Goal: Task Accomplishment & Management: Manage account settings

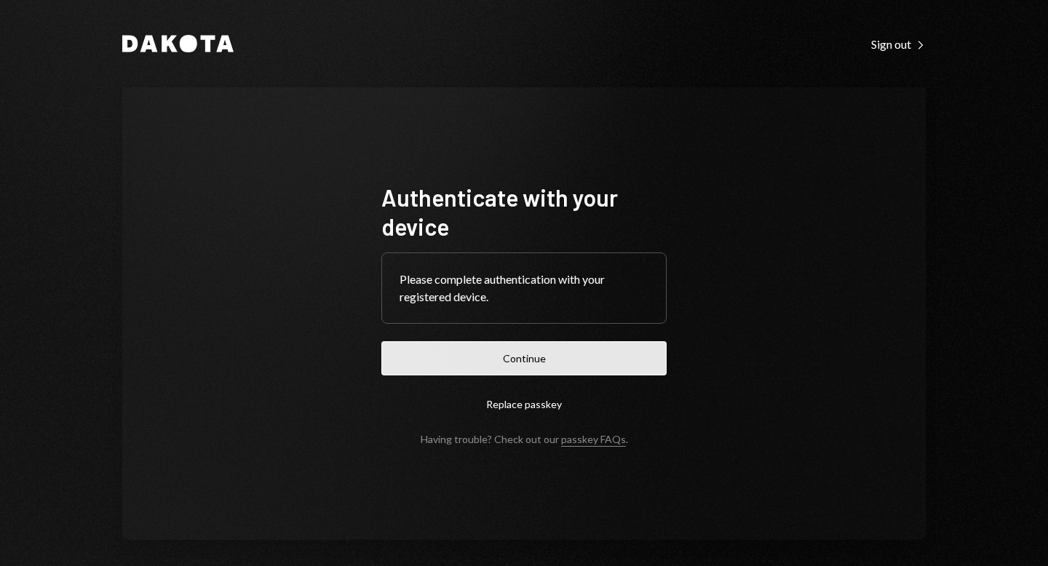
click at [546, 357] on button "Continue" at bounding box center [523, 358] width 285 height 34
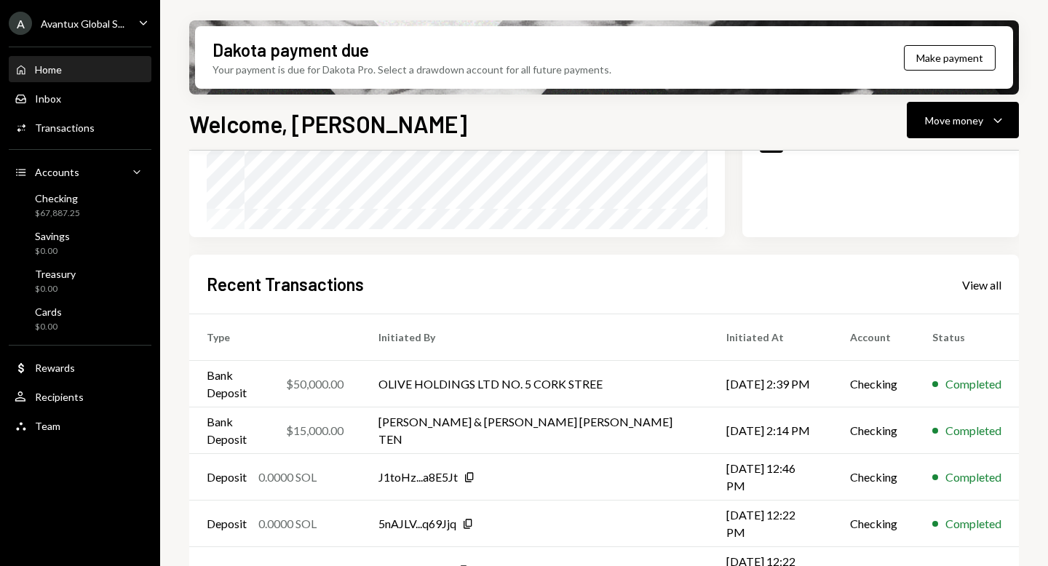
scroll to position [311, 0]
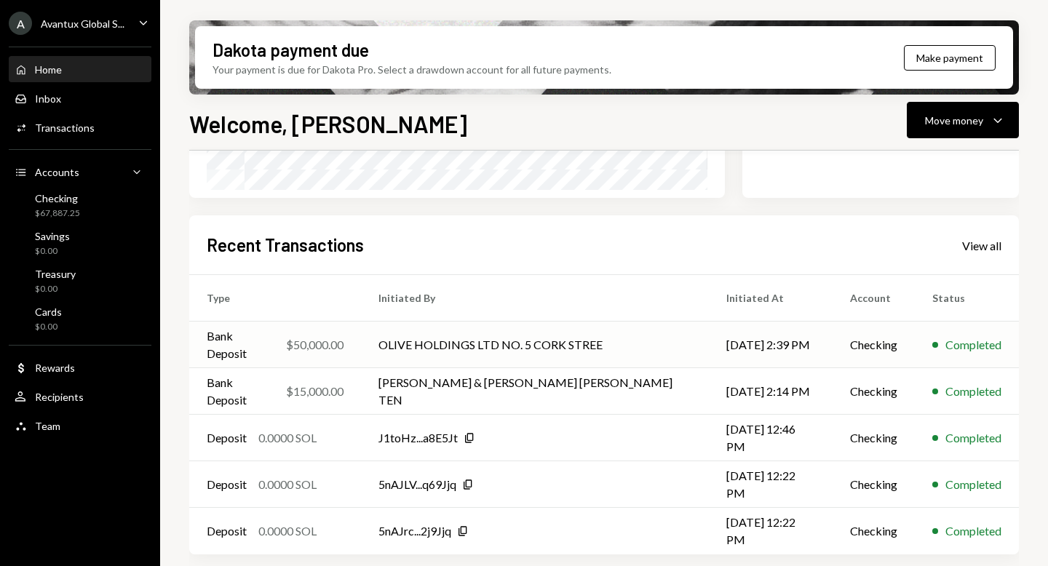
click at [429, 346] on td "OLIVE HOLDINGS LTD NO. 5 CORK STREE" at bounding box center [535, 345] width 348 height 47
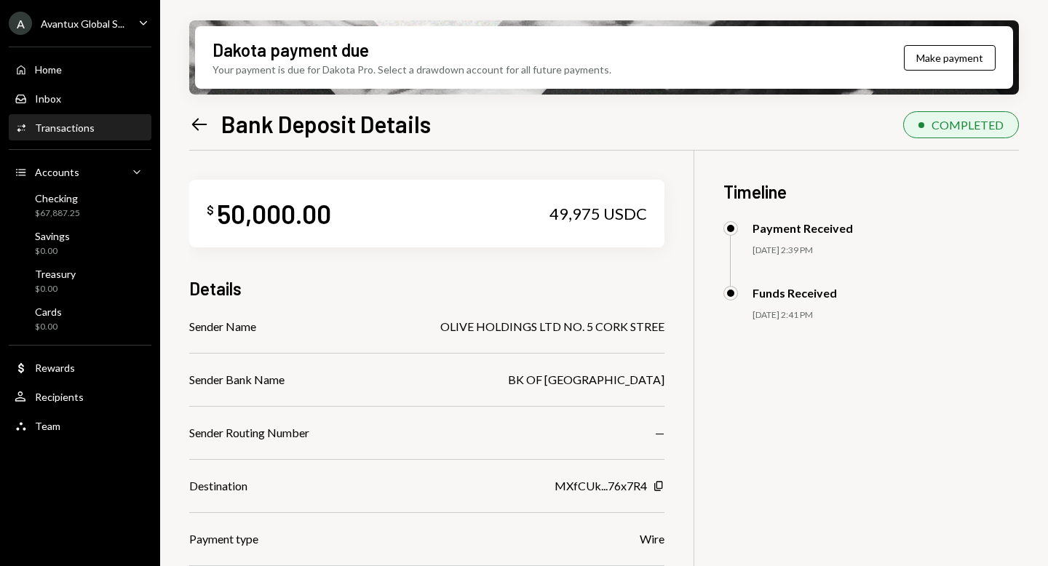
click at [191, 122] on icon "Left Arrow" at bounding box center [199, 124] width 20 height 20
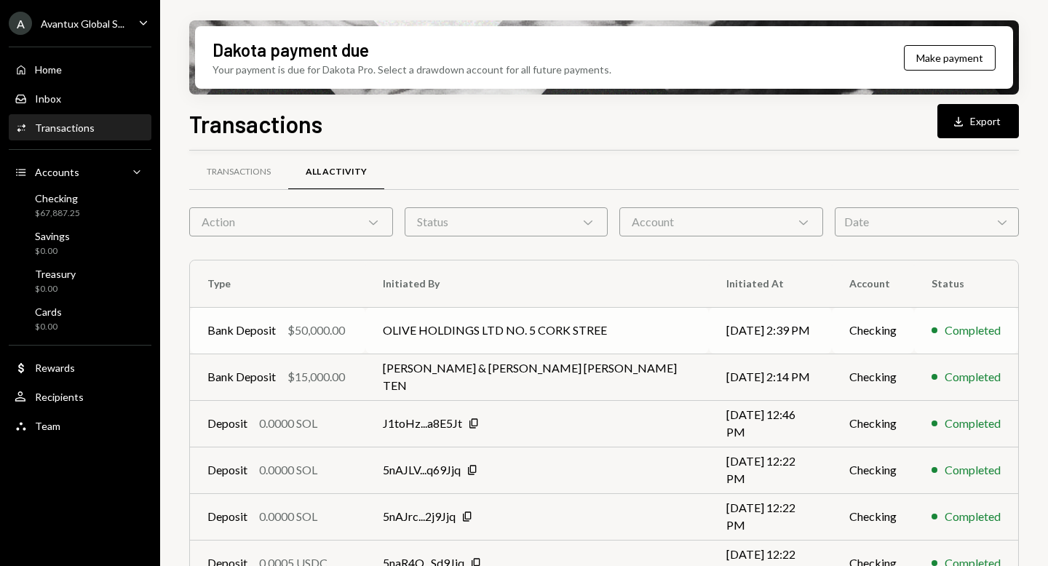
scroll to position [23, 0]
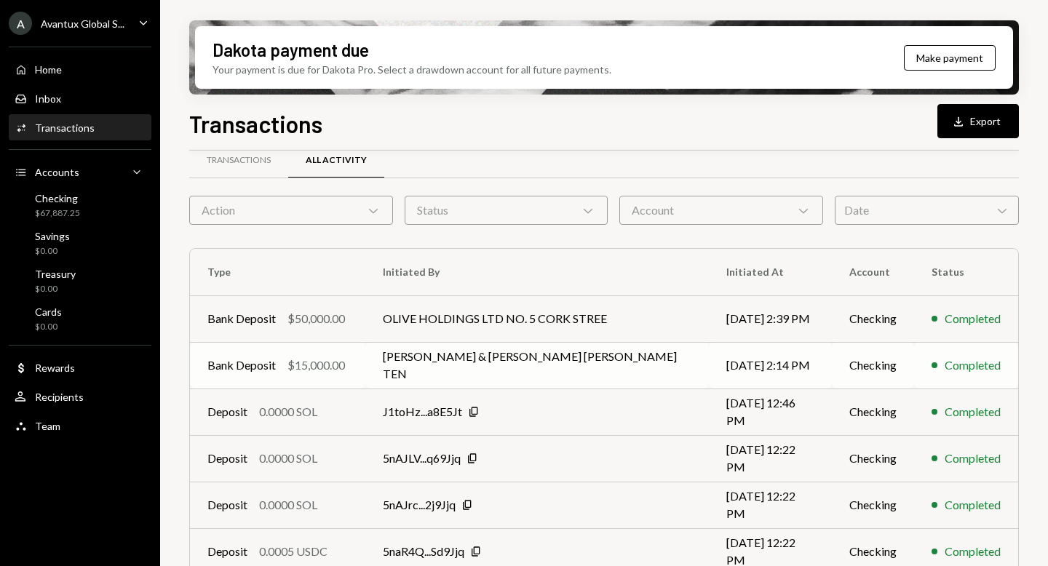
click at [499, 365] on td "[PERSON_NAME] & [PERSON_NAME] [PERSON_NAME] TEN" at bounding box center [536, 365] width 343 height 47
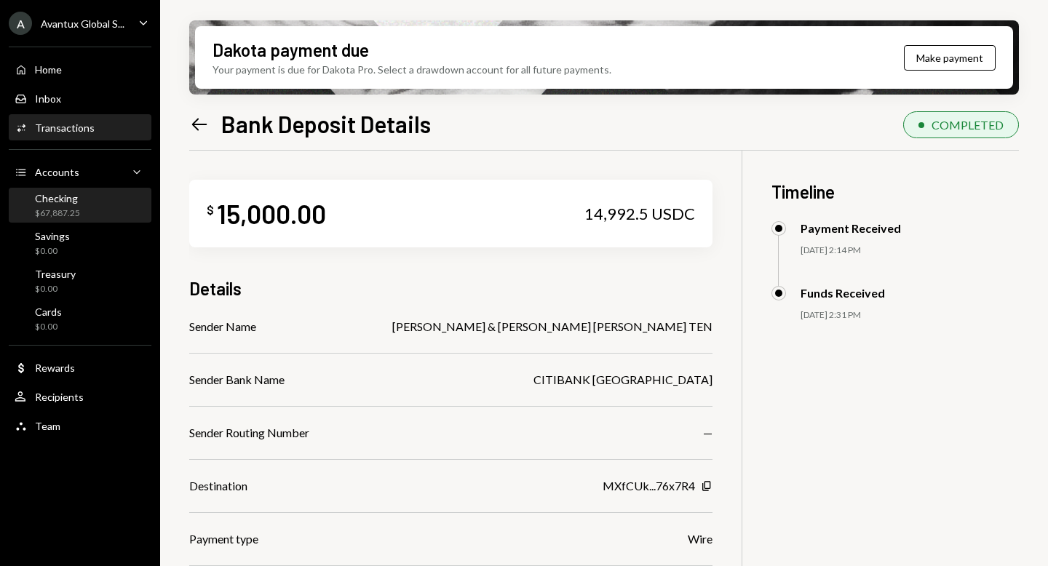
click at [75, 218] on div "$67,887.25" at bounding box center [57, 213] width 45 height 12
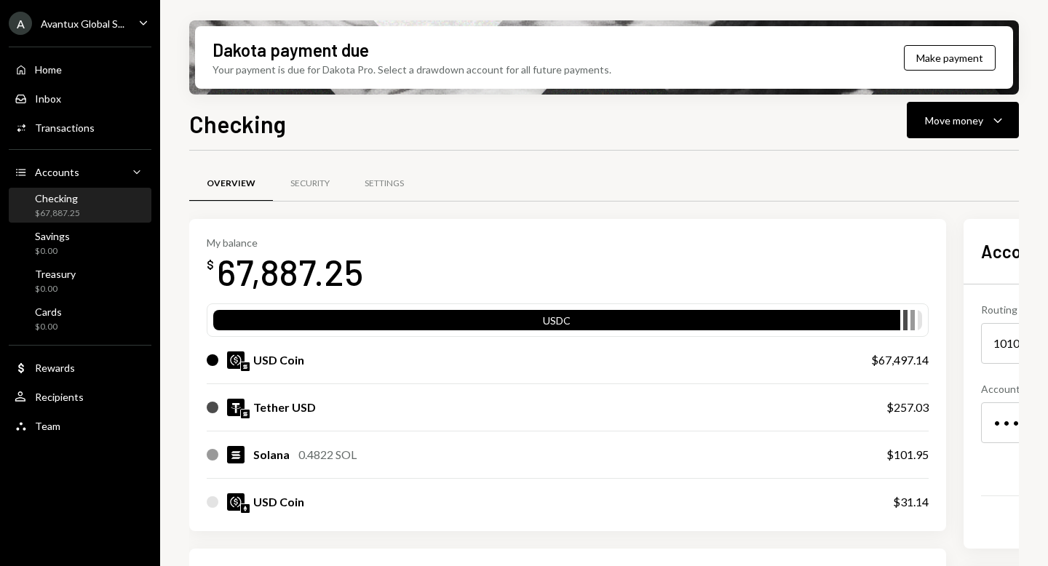
click at [43, 23] on div "Avantux Global S..." at bounding box center [83, 23] width 84 height 12
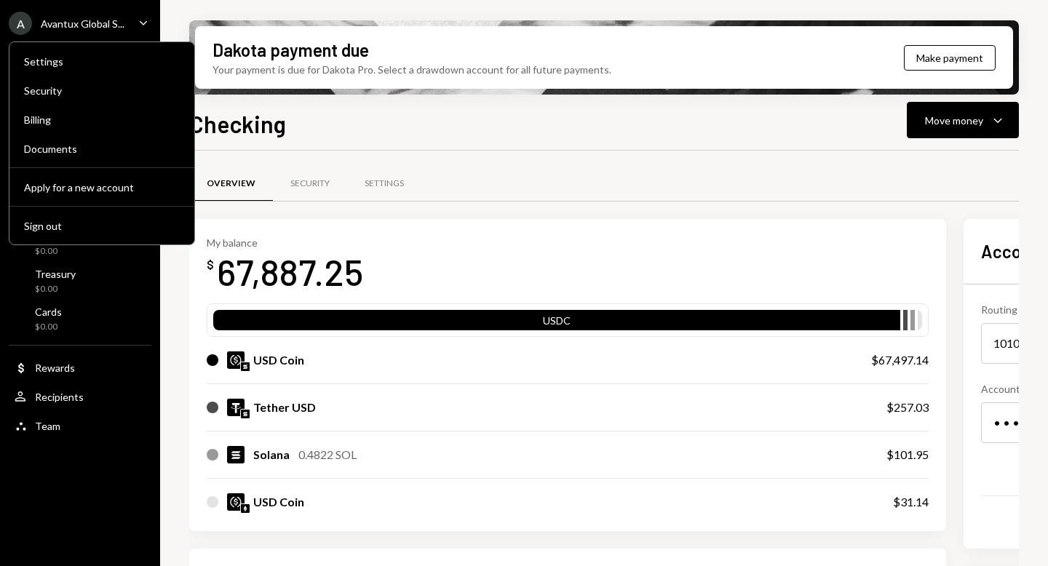
click at [456, 195] on div "Overview Security Settings" at bounding box center [604, 183] width 830 height 37
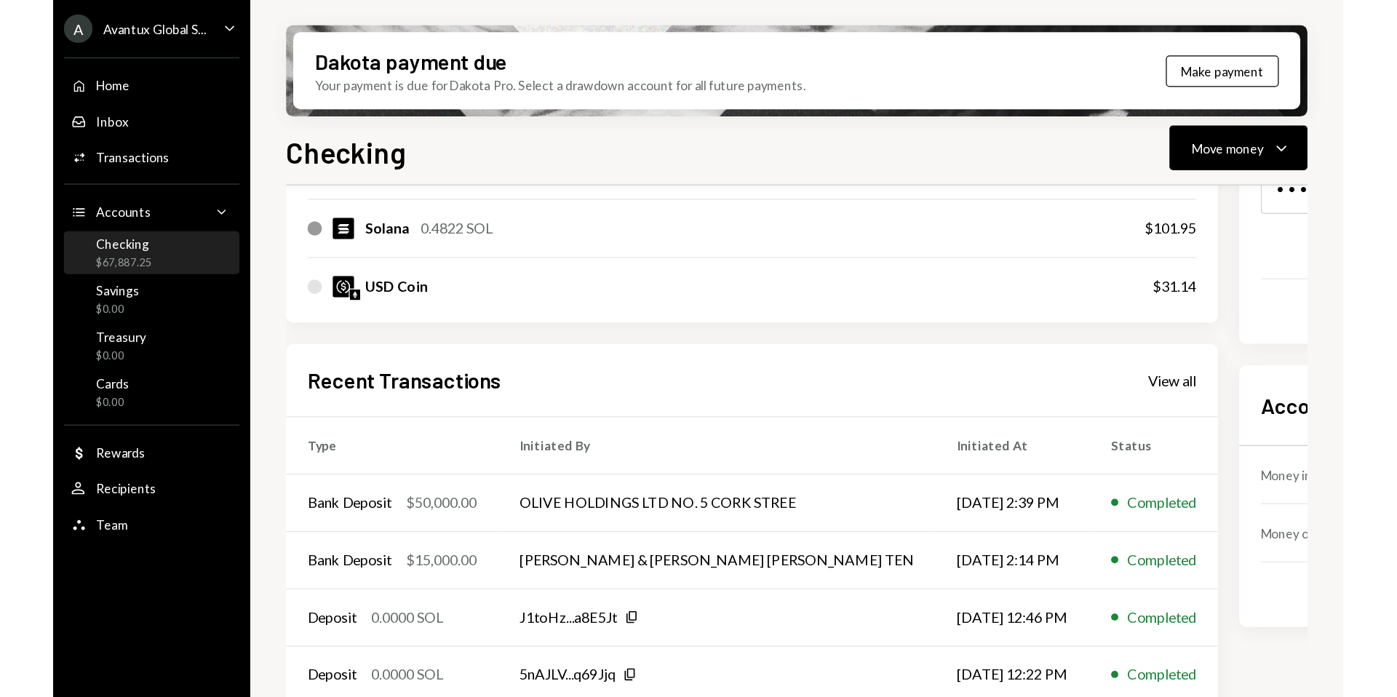
scroll to position [333, 0]
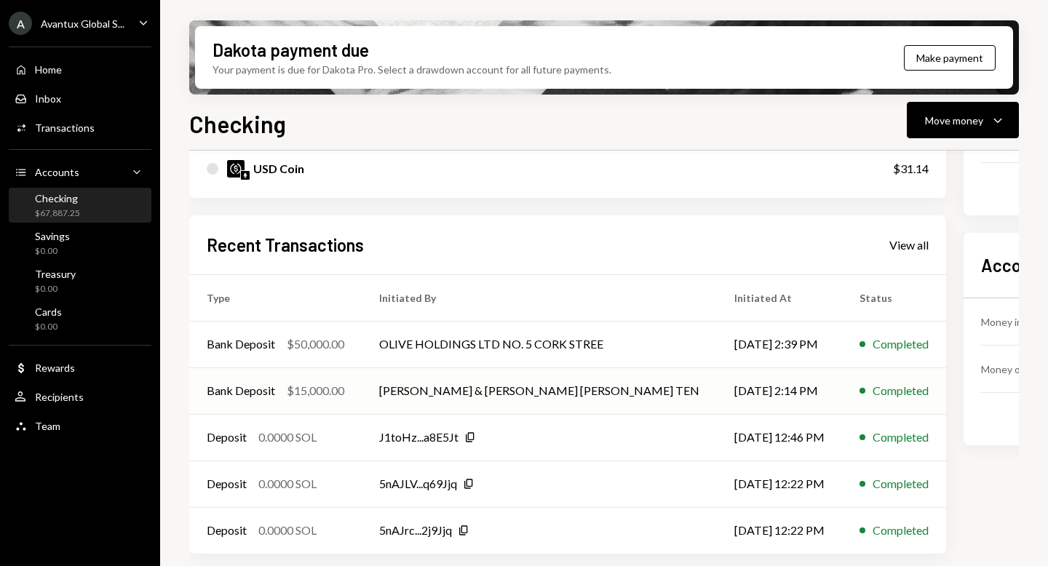
click at [378, 397] on td "[PERSON_NAME] & [PERSON_NAME] [PERSON_NAME] TEN" at bounding box center [539, 390] width 355 height 47
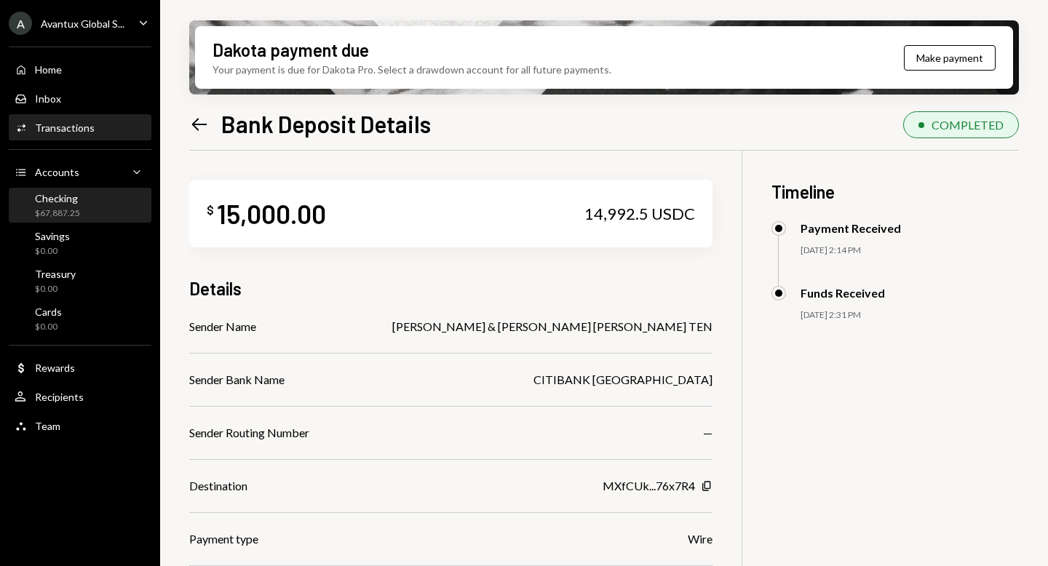
click at [57, 220] on div "Checking $67,887.25" at bounding box center [80, 205] width 131 height 33
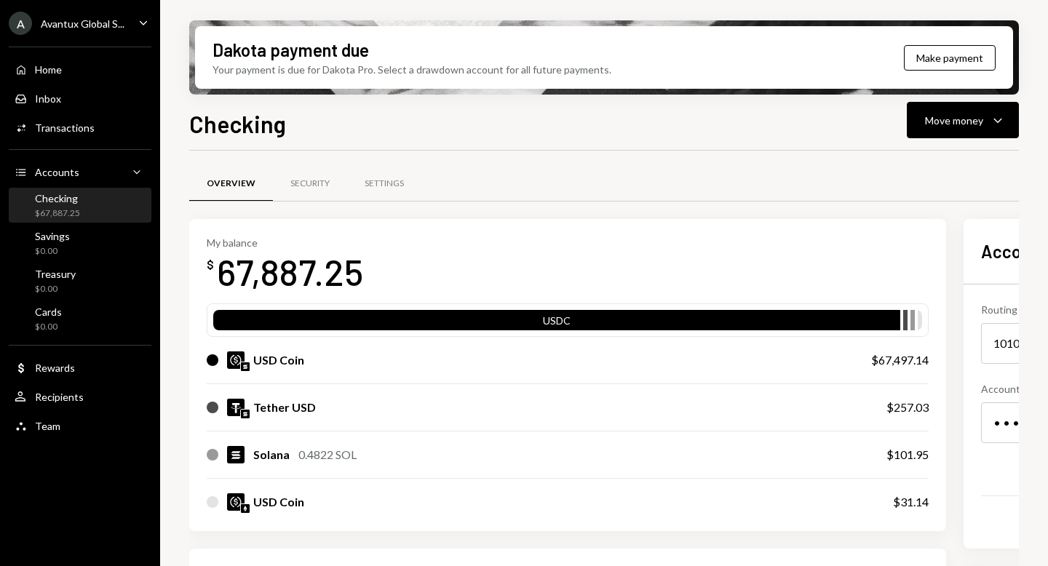
click at [55, 24] on div "Avantux Global S..." at bounding box center [83, 23] width 84 height 12
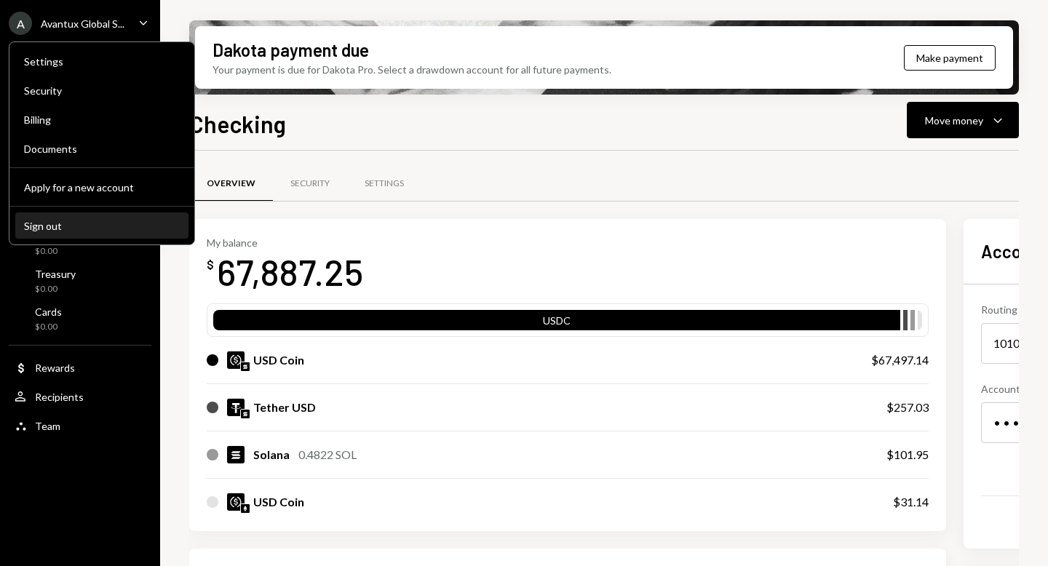
click at [58, 218] on button "Sign out" at bounding box center [101, 226] width 173 height 26
